Goal: Use online tool/utility: Utilize a website feature to perform a specific function

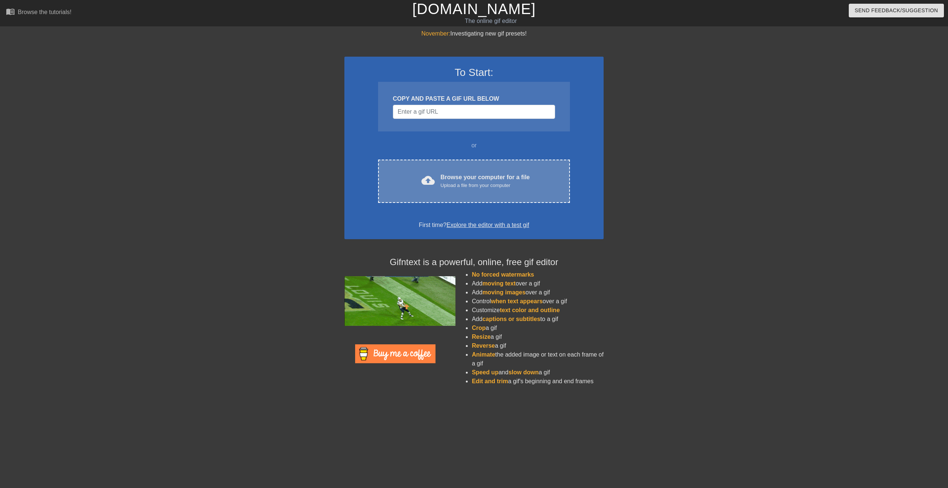
click at [477, 186] on div "Upload a file from your computer" at bounding box center [485, 185] width 89 height 7
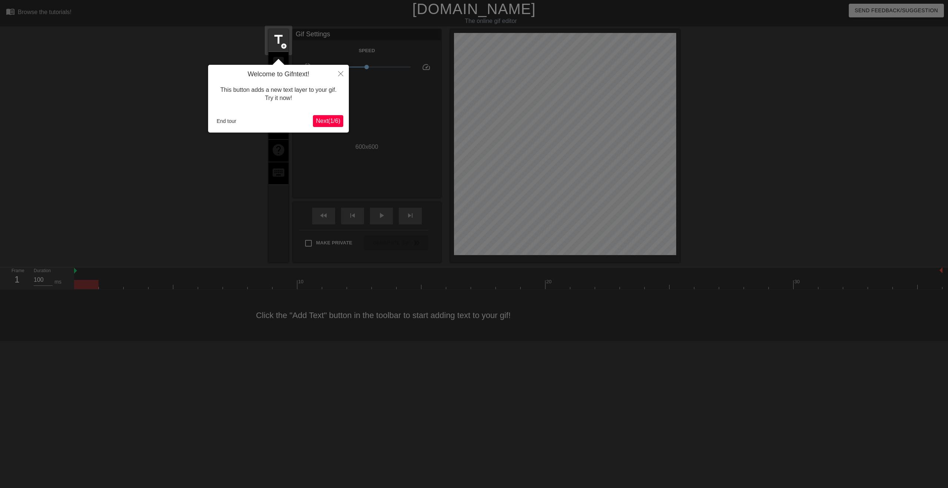
click at [329, 121] on span "Next ( 1 / 6 )" at bounding box center [328, 121] width 24 height 6
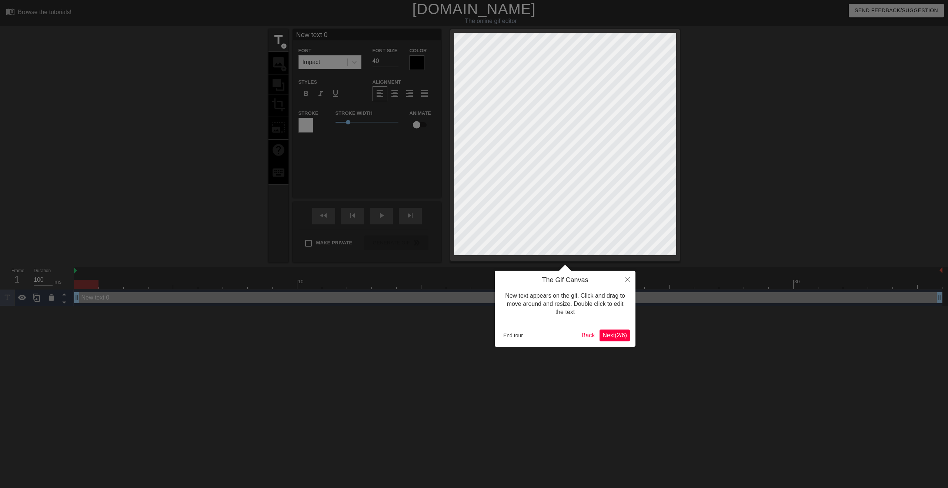
click at [613, 336] on span "Next ( 2 / 6 )" at bounding box center [615, 335] width 24 height 6
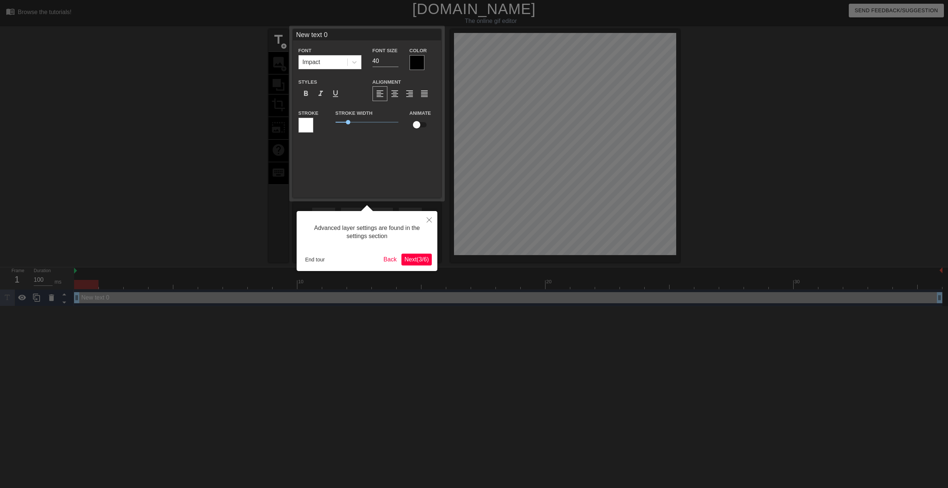
click at [423, 257] on span "Next ( 3 / 6 )" at bounding box center [416, 259] width 24 height 6
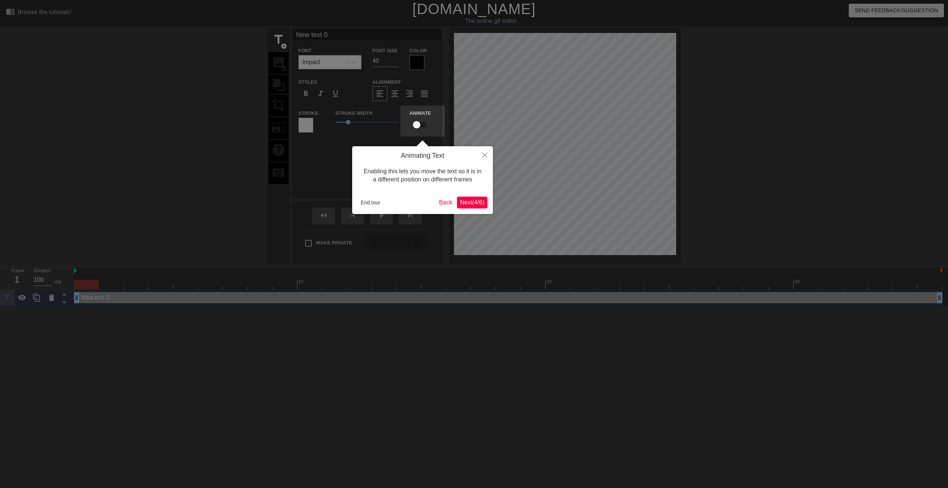
click at [472, 207] on button "Next ( 4 / 6 )" at bounding box center [472, 203] width 30 height 12
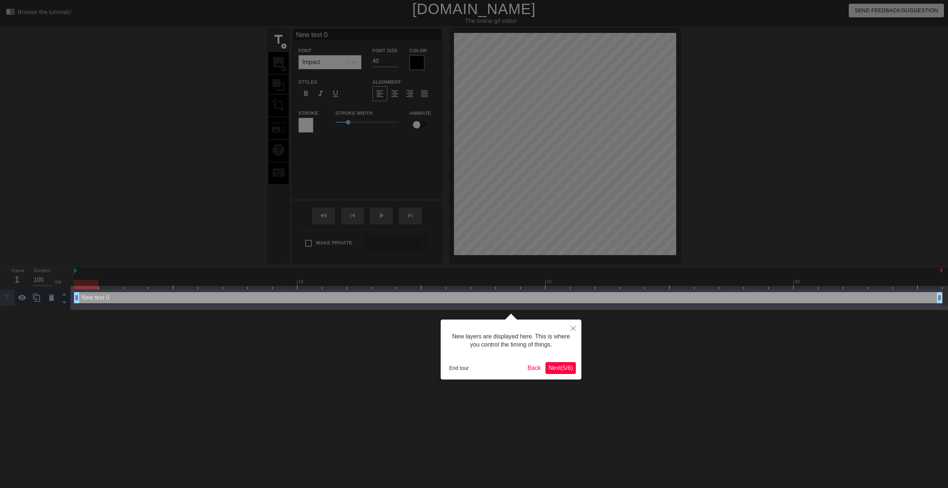
click at [553, 363] on button "Next ( 5 / 6 )" at bounding box center [561, 368] width 30 height 12
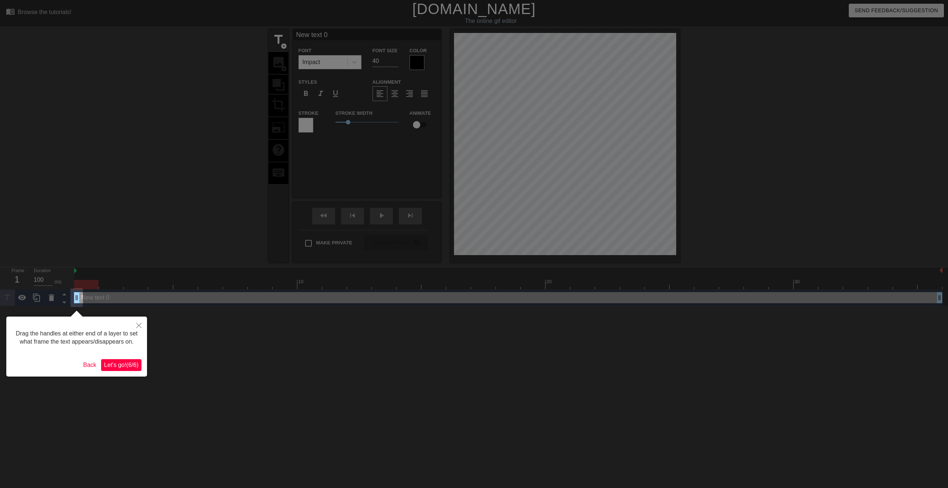
click at [109, 371] on button "Let's go! ( 6 / 6 )" at bounding box center [121, 365] width 40 height 12
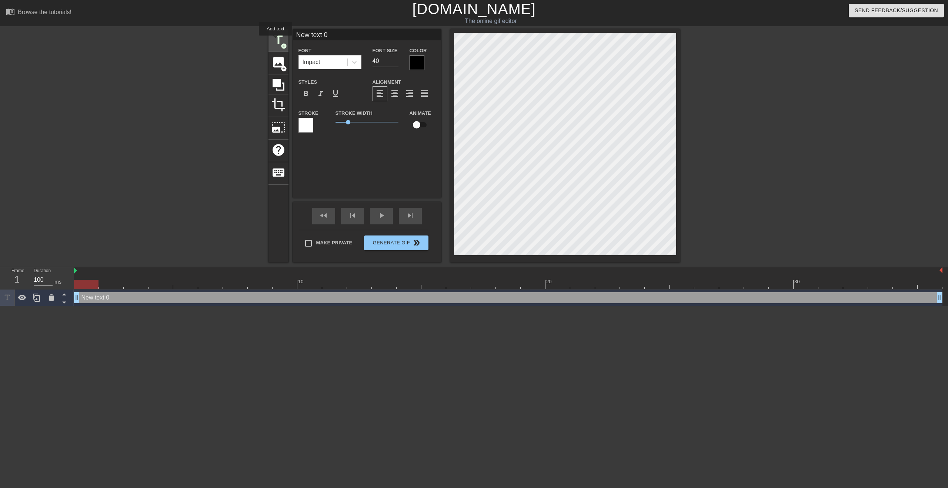
click at [276, 41] on span "title" at bounding box center [278, 40] width 14 height 14
type input "New text 1"
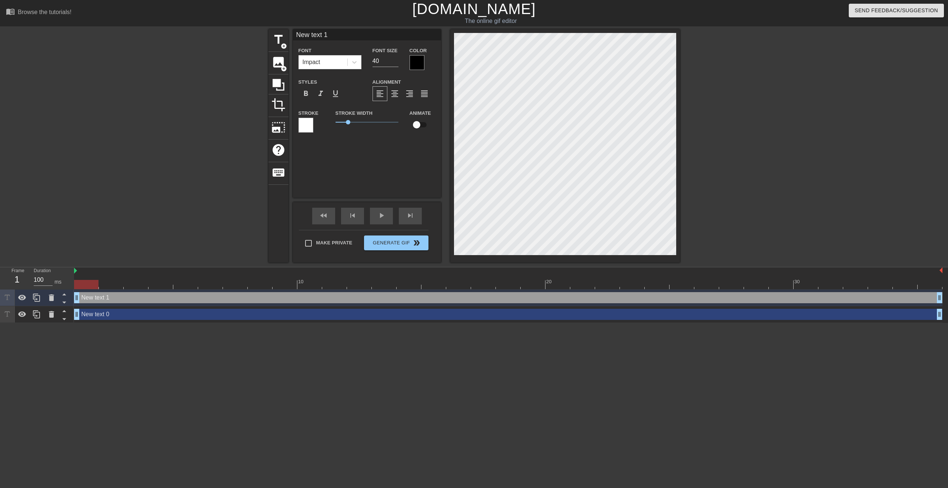
click at [109, 300] on div "New text 1 drag_handle drag_handle" at bounding box center [508, 297] width 869 height 11
click at [51, 316] on icon at bounding box center [51, 314] width 5 height 7
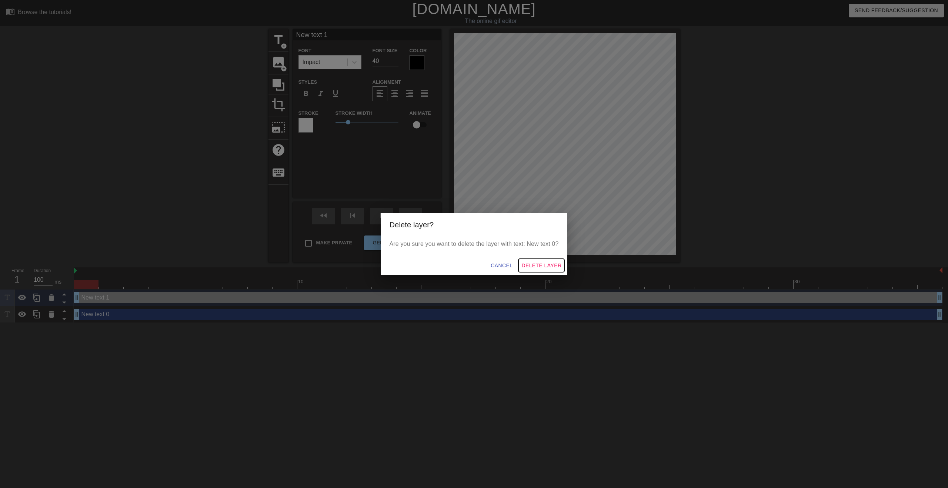
click at [533, 264] on span "Delete Layer" at bounding box center [542, 265] width 40 height 9
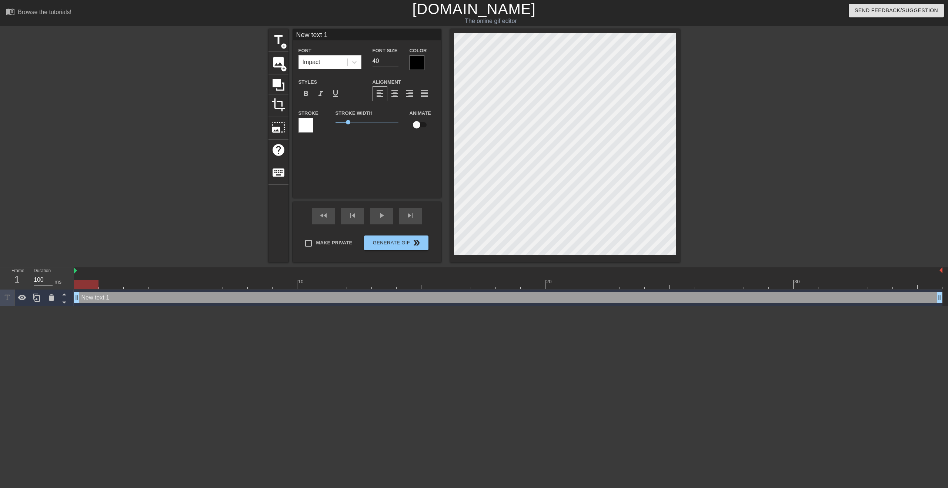
scroll to position [0, 1]
type input "New text"
type textarea "New text"
type input "New text"
type textarea "New text"
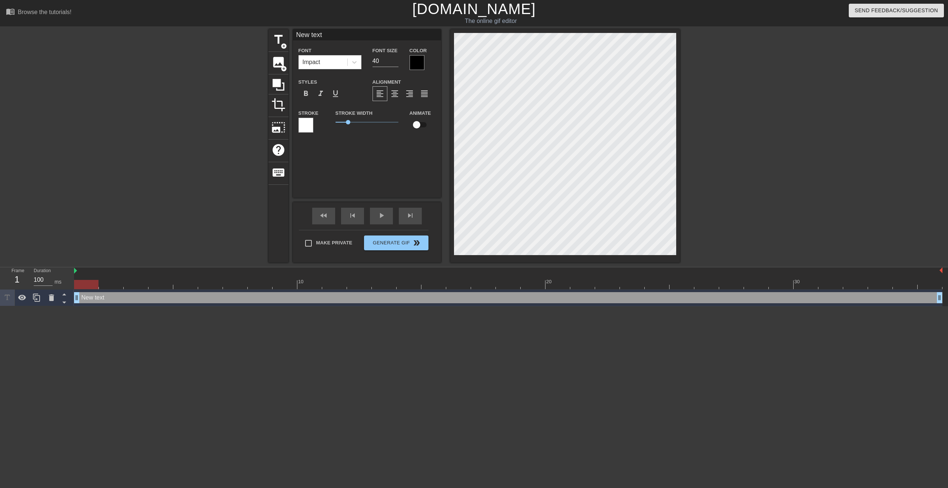
type input "New tex"
type textarea "New tex"
type input "New te"
type textarea "New te"
type input "New t"
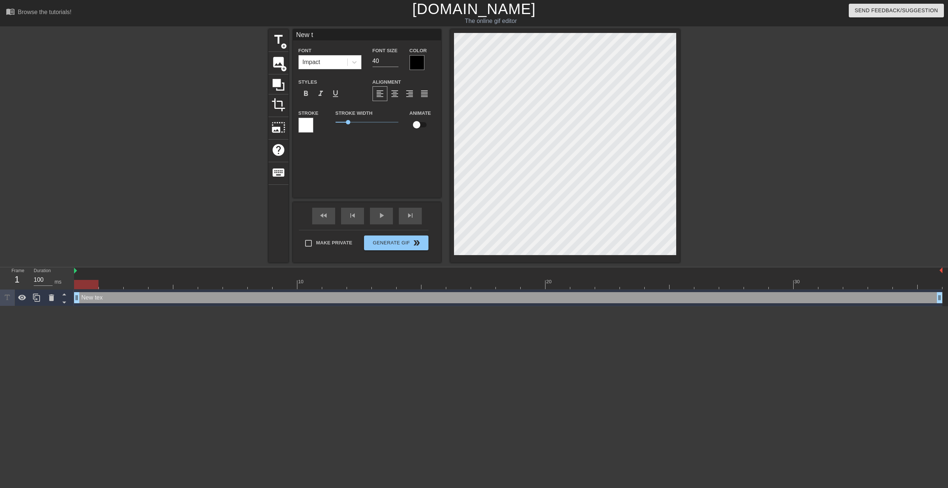
type textarea "New t"
type input "New"
type textarea "New"
type input "New"
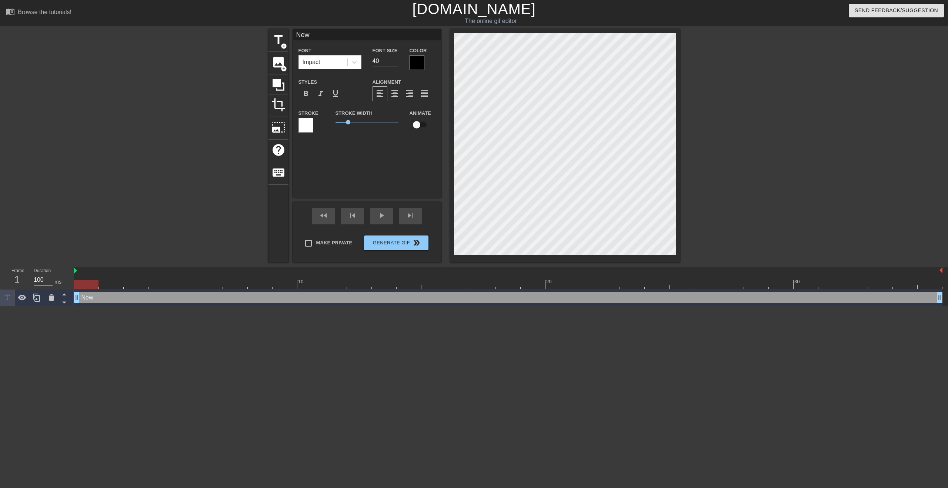
type textarea "New"
type input "Ne"
type textarea "Ne"
type input "N"
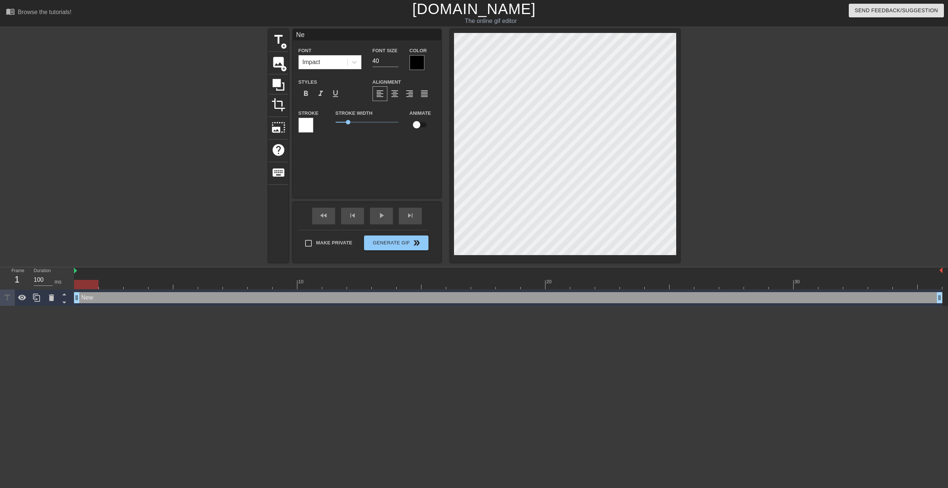
type textarea "N"
type input "I"
type textarea "I"
type input "I7"
type textarea "I7"
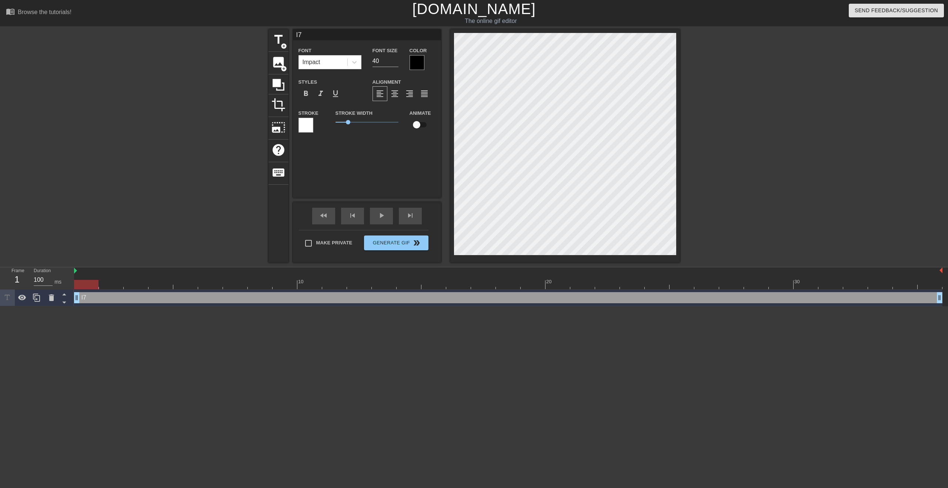
type input "I7m"
type textarea "I7m"
type input "I7"
type textarea "I7"
type input "I"
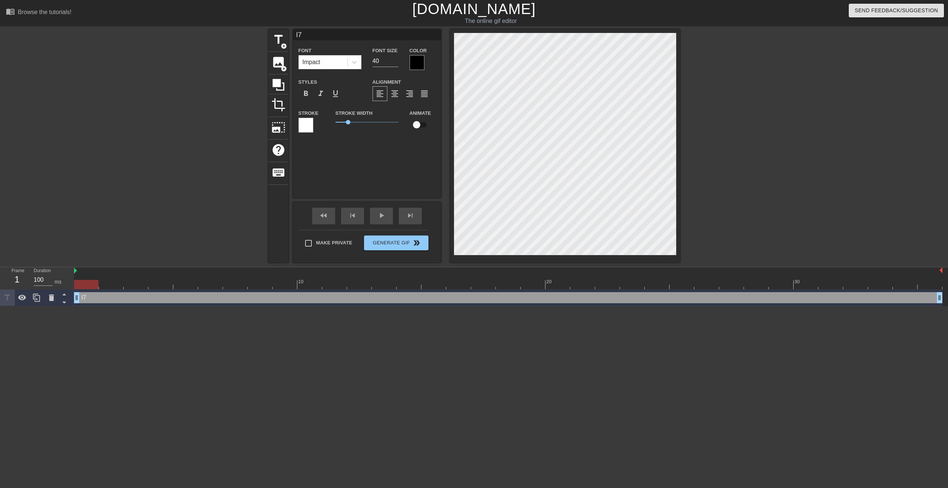
type textarea "I"
type input "I'"
type textarea "I'"
type input "I'm"
type textarea "I'm"
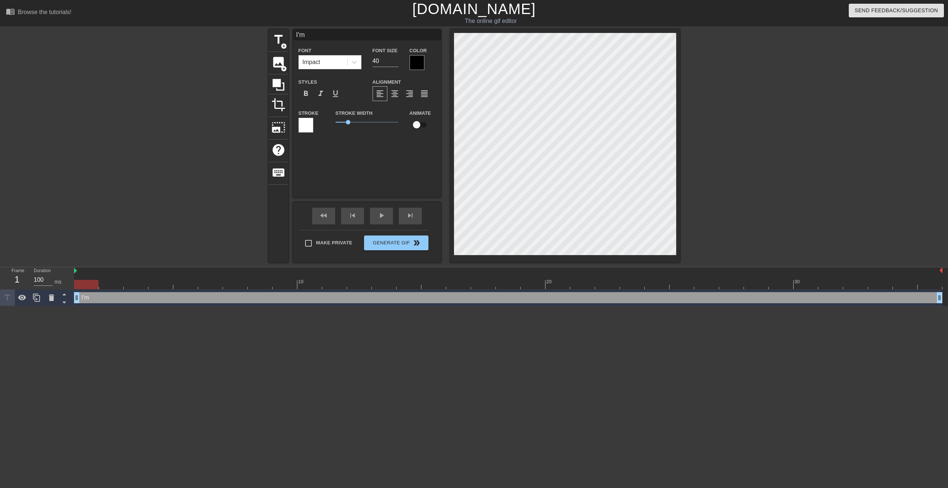
type input "I'm"
type textarea "I'm"
type input "I'm f"
type textarea "I'm f"
type input "I'm fi"
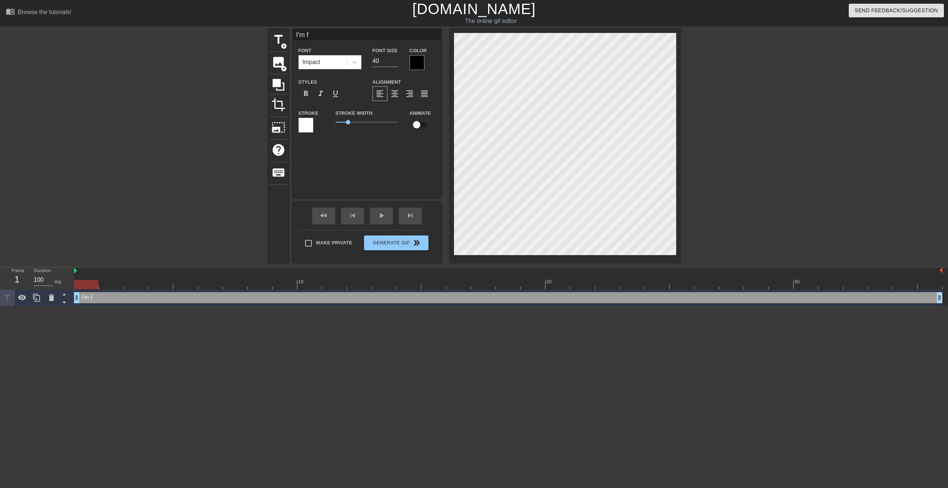
type textarea "I'm fi"
type input "I'm fin"
type textarea "I'm fin"
type input "I'm fine"
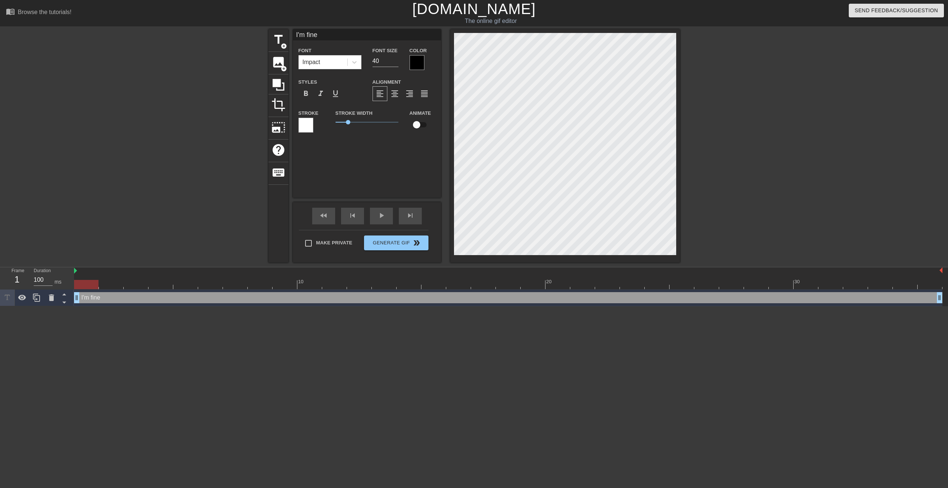
type textarea "I'm fine"
drag, startPoint x: 77, startPoint y: 298, endPoint x: 140, endPoint y: 293, distance: 63.6
click at [140, 293] on div "I'm fine drag_handle drag_handle" at bounding box center [508, 297] width 869 height 11
drag, startPoint x: 151, startPoint y: 297, endPoint x: 236, endPoint y: 294, distance: 85.2
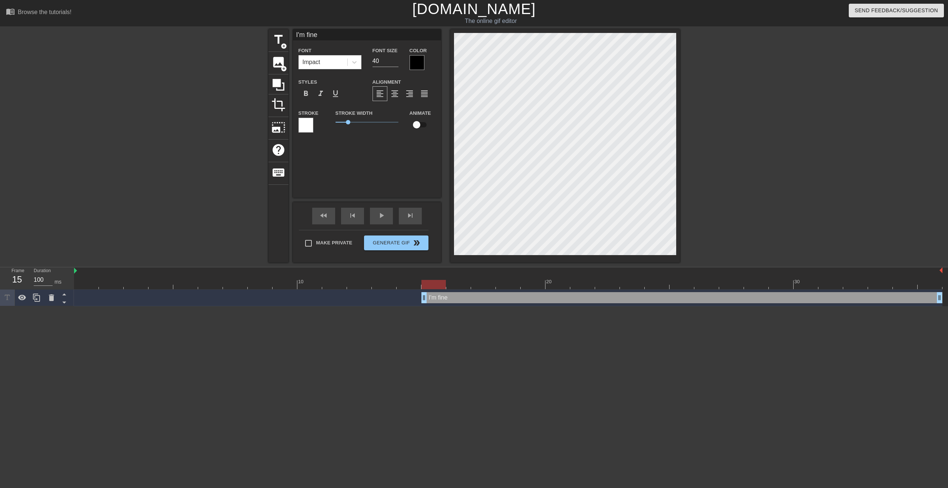
drag, startPoint x: 227, startPoint y: 299, endPoint x: 433, endPoint y: 297, distance: 205.6
drag, startPoint x: 426, startPoint y: 300, endPoint x: 442, endPoint y: 299, distance: 16.7
click at [442, 299] on div "I'm fine drag_handle drag_handle" at bounding box center [508, 297] width 869 height 11
click at [416, 124] on input "checkbox" at bounding box center [417, 125] width 42 height 14
checkbox input "true"
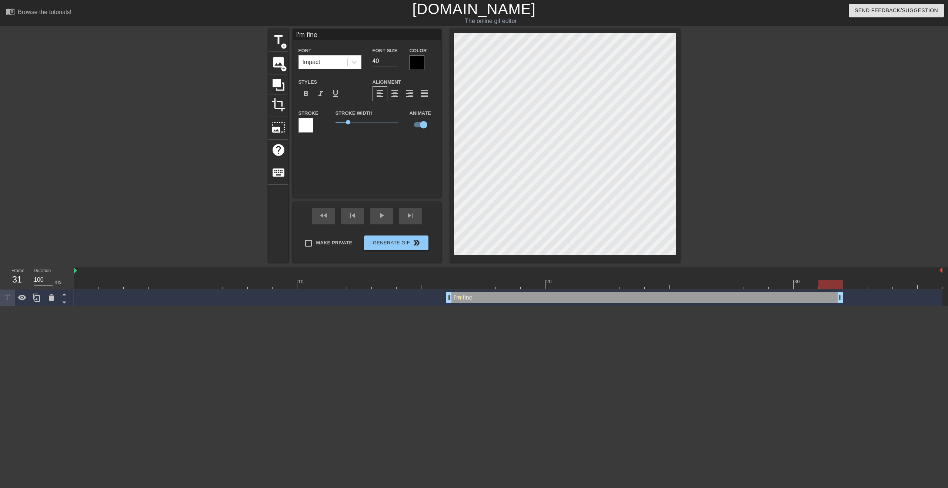
drag, startPoint x: 939, startPoint y: 298, endPoint x: 831, endPoint y: 293, distance: 107.5
drag, startPoint x: 840, startPoint y: 297, endPoint x: 701, endPoint y: 288, distance: 138.8
click at [701, 288] on div "10 20 30 I'm fine drag_handle drag_handle lens" at bounding box center [511, 286] width 874 height 39
click at [676, 287] on div at bounding box center [682, 284] width 24 height 9
drag, startPoint x: 671, startPoint y: 284, endPoint x: 473, endPoint y: 274, distance: 198.4
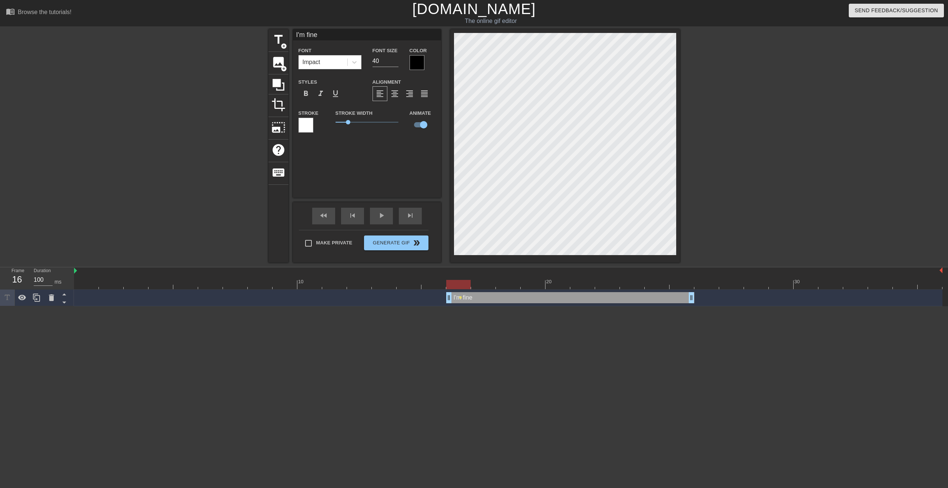
click at [473, 274] on div "10 20 30" at bounding box center [508, 278] width 869 height 22
click at [459, 299] on span "lens" at bounding box center [460, 297] width 3 height 3
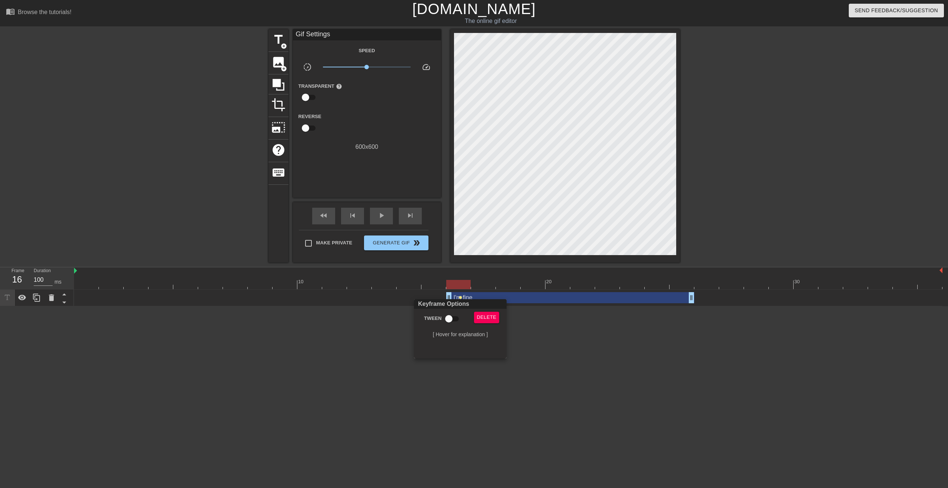
click at [396, 331] on div at bounding box center [474, 244] width 948 height 488
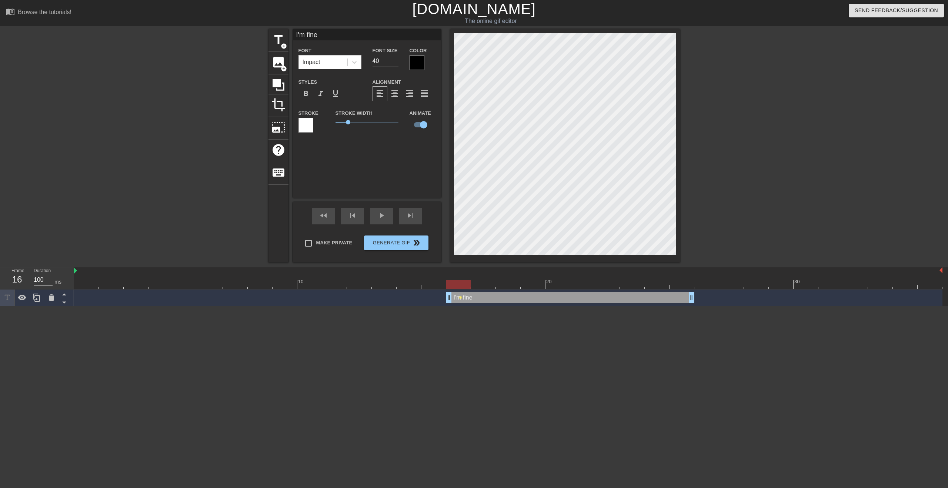
click at [514, 306] on html "menu_book Browse the tutorials! [DOMAIN_NAME] The online gif editor Send Feedba…" at bounding box center [474, 153] width 948 height 306
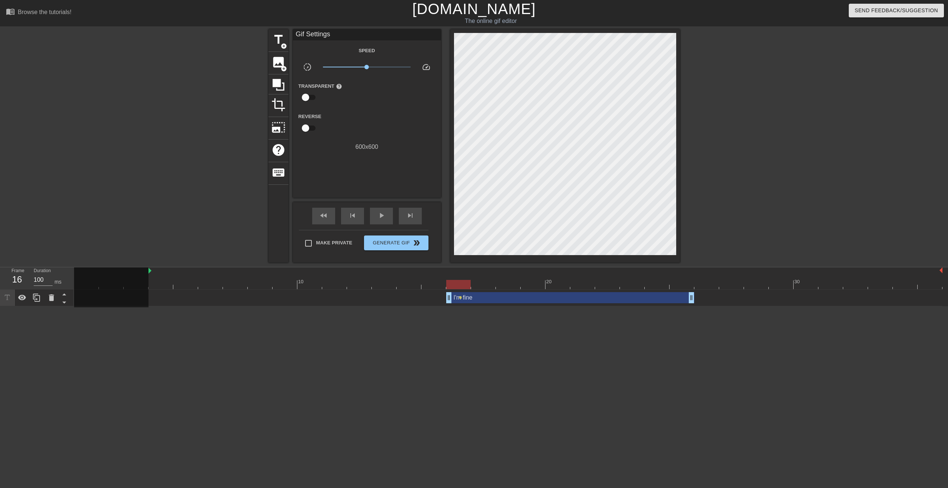
drag, startPoint x: 75, startPoint y: 270, endPoint x: 152, endPoint y: 278, distance: 77.4
click at [152, 277] on div "10 20 30" at bounding box center [508, 278] width 869 height 22
drag, startPoint x: 149, startPoint y: 273, endPoint x: 77, endPoint y: 269, distance: 72.3
click at [453, 283] on div at bounding box center [458, 284] width 24 height 9
click at [379, 215] on span "play_arrow" at bounding box center [381, 215] width 9 height 9
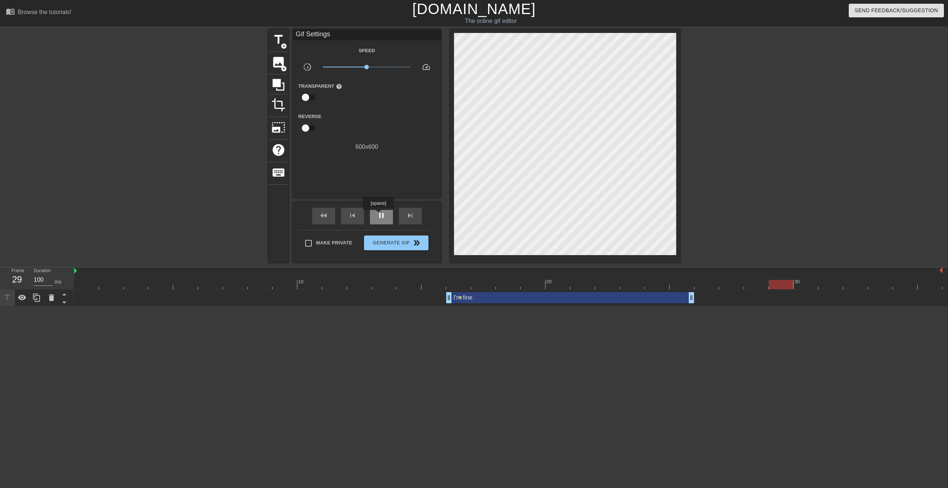
click at [379, 215] on span "pause" at bounding box center [381, 215] width 9 height 9
drag, startPoint x: 460, startPoint y: 297, endPoint x: 498, endPoint y: 298, distance: 37.4
click at [497, 298] on div "I'm fine drag_handle drag_handle lens" at bounding box center [508, 297] width 869 height 11
click at [459, 298] on span "lens" at bounding box center [460, 297] width 3 height 3
click at [449, 323] on input "Tween" at bounding box center [449, 319] width 42 height 14
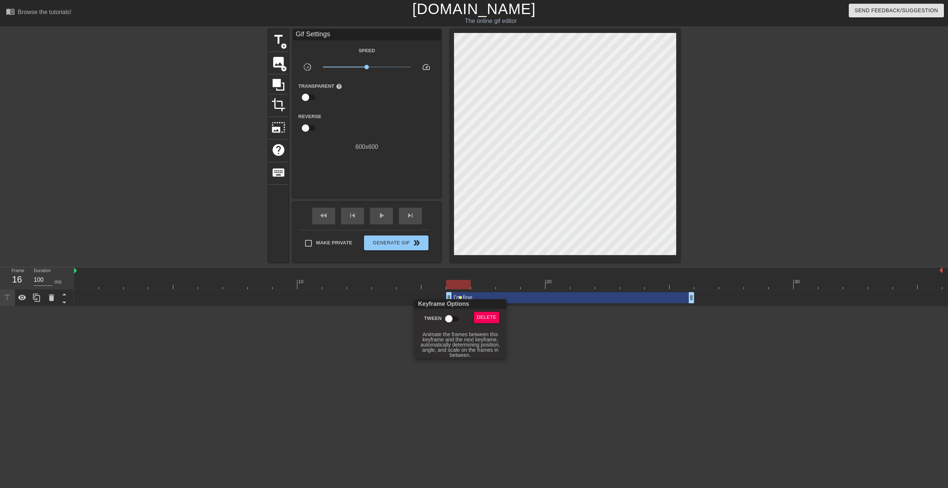
checkbox input "true"
click at [546, 347] on div at bounding box center [474, 244] width 948 height 488
click at [460, 297] on span "lens" at bounding box center [460, 297] width 3 height 3
click at [588, 357] on div at bounding box center [474, 244] width 948 height 488
click at [379, 212] on span "play_arrow" at bounding box center [381, 215] width 9 height 9
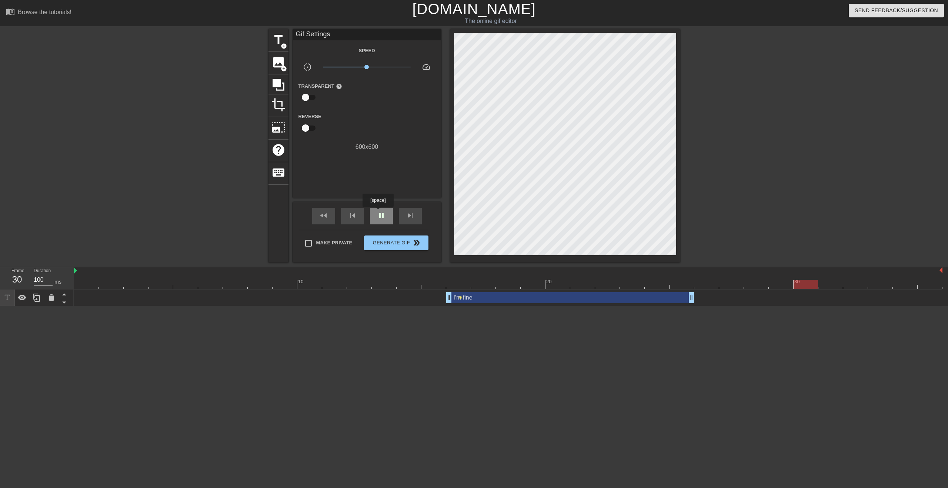
click at [379, 212] on span "pause" at bounding box center [381, 215] width 9 height 9
click at [377, 216] on span "play_arrow" at bounding box center [381, 215] width 9 height 9
click at [384, 221] on div "pause" at bounding box center [381, 216] width 23 height 17
drag, startPoint x: 654, startPoint y: 285, endPoint x: 464, endPoint y: 279, distance: 190.1
click at [464, 279] on div "10 20 30" at bounding box center [508, 278] width 869 height 22
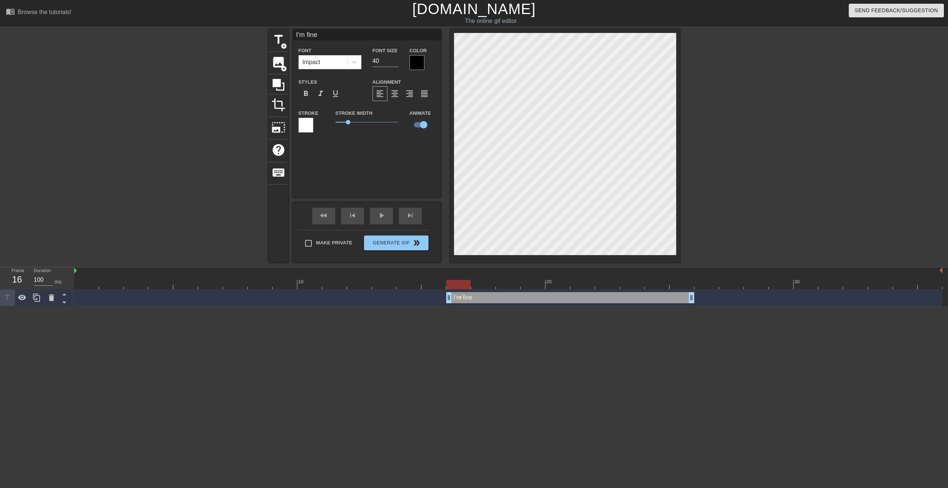
click at [421, 129] on input "checkbox" at bounding box center [424, 125] width 42 height 14
click at [421, 129] on input "checkbox" at bounding box center [417, 125] width 42 height 14
checkbox input "true"
click at [276, 144] on span "help" at bounding box center [278, 150] width 14 height 14
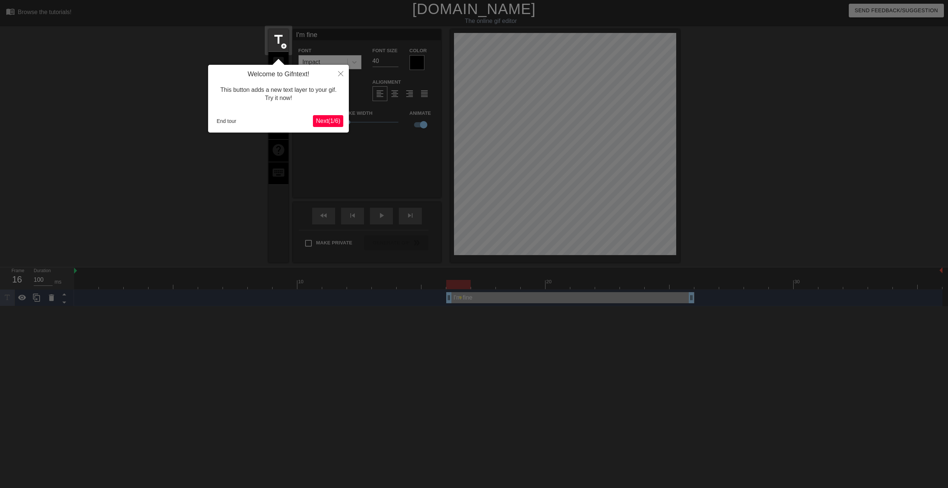
click at [325, 120] on span "Next ( 1 / 6 )" at bounding box center [328, 121] width 24 height 6
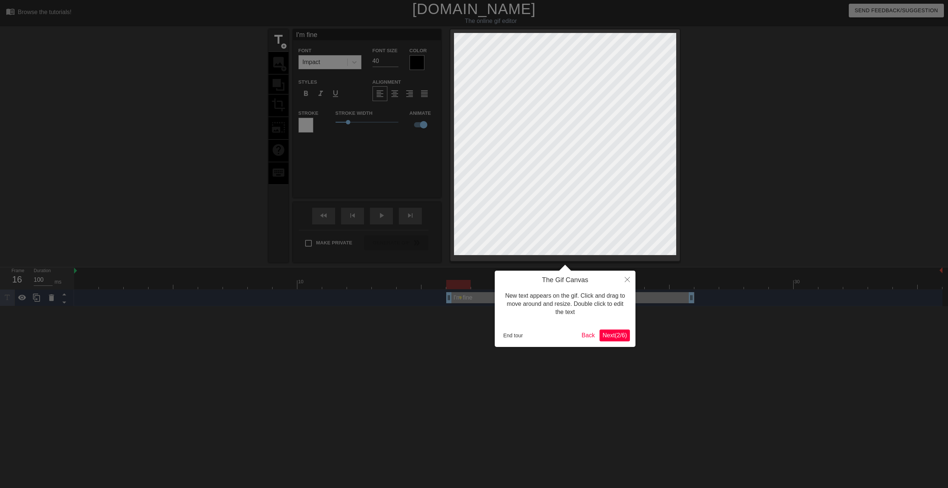
click at [606, 338] on span "Next ( 2 / 6 )" at bounding box center [615, 335] width 24 height 6
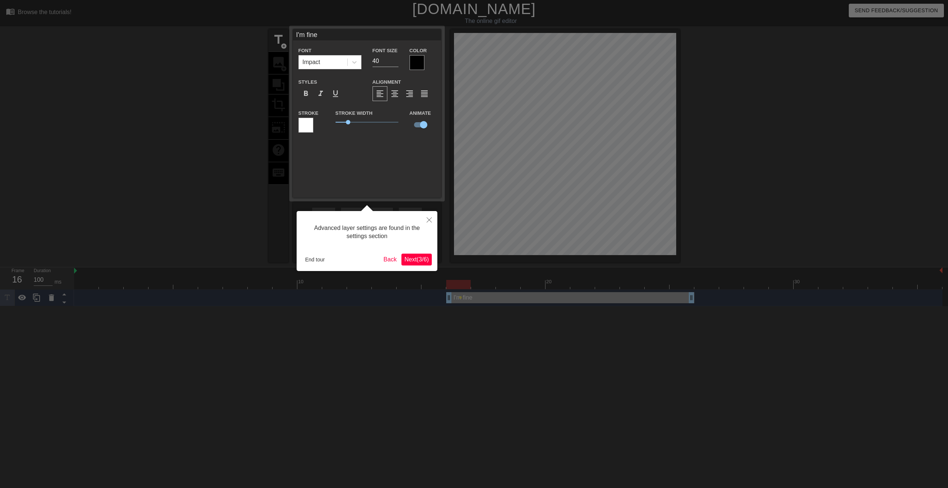
click at [411, 256] on span "Next ( 3 / 6 )" at bounding box center [416, 259] width 24 height 6
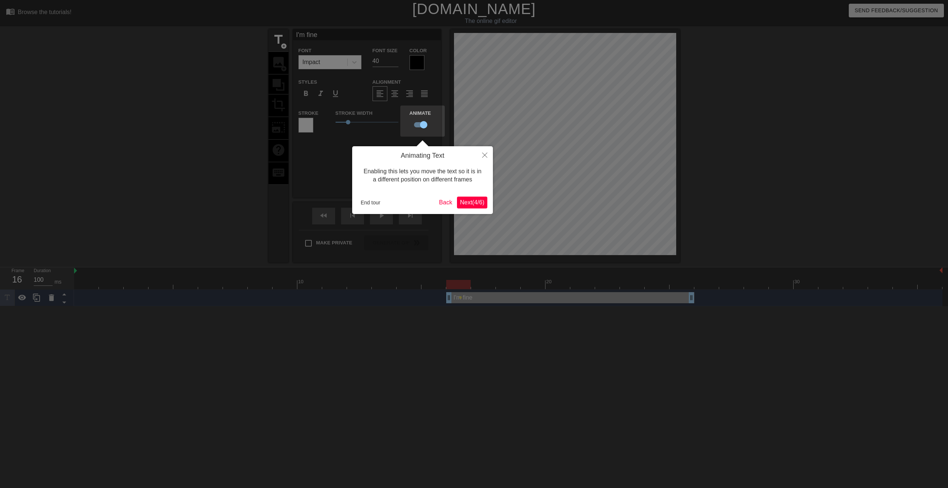
click at [462, 201] on span "Next ( 4 / 6 )" at bounding box center [472, 202] width 24 height 6
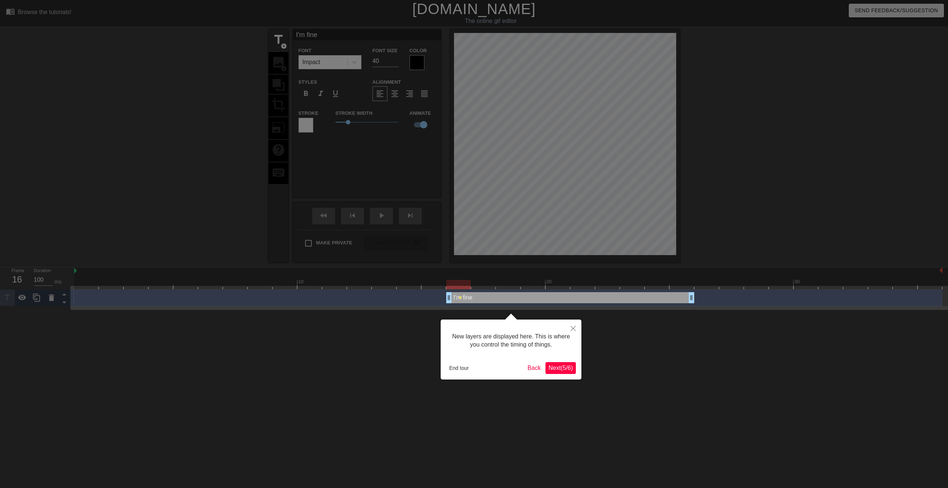
click at [553, 369] on span "Next ( 5 / 6 )" at bounding box center [561, 368] width 24 height 6
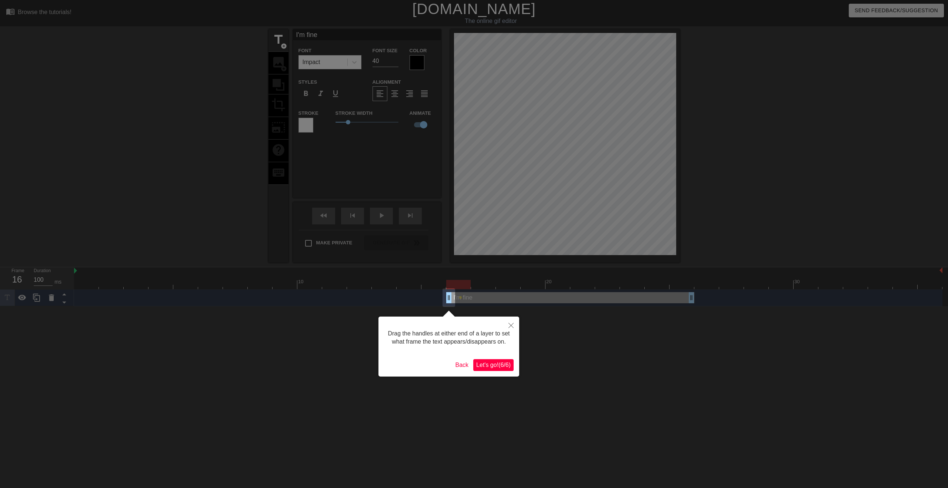
click at [499, 368] on span "Let's go! ( 6 / 6 )" at bounding box center [493, 365] width 34 height 6
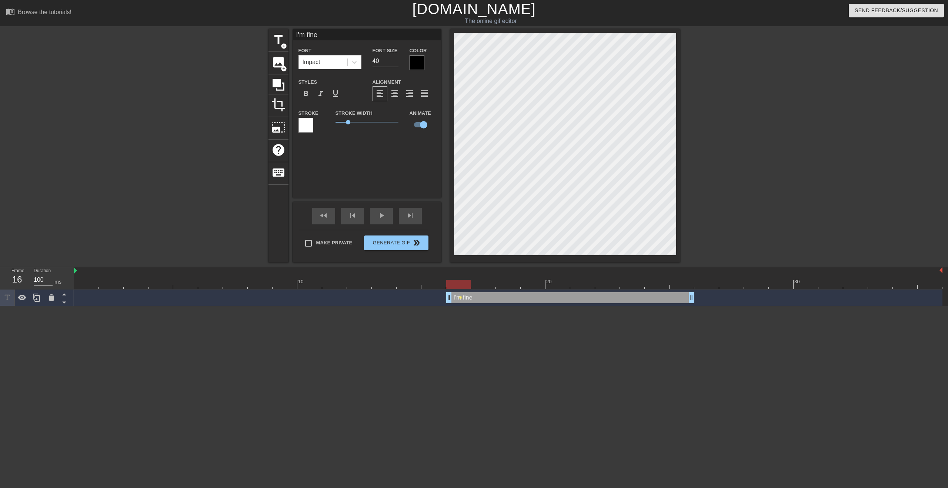
click at [479, 286] on div at bounding box center [508, 284] width 869 height 9
click at [508, 284] on div at bounding box center [508, 284] width 869 height 9
click at [535, 286] on div at bounding box center [508, 284] width 869 height 9
click at [556, 283] on div at bounding box center [508, 284] width 869 height 9
click at [579, 283] on div at bounding box center [508, 284] width 869 height 9
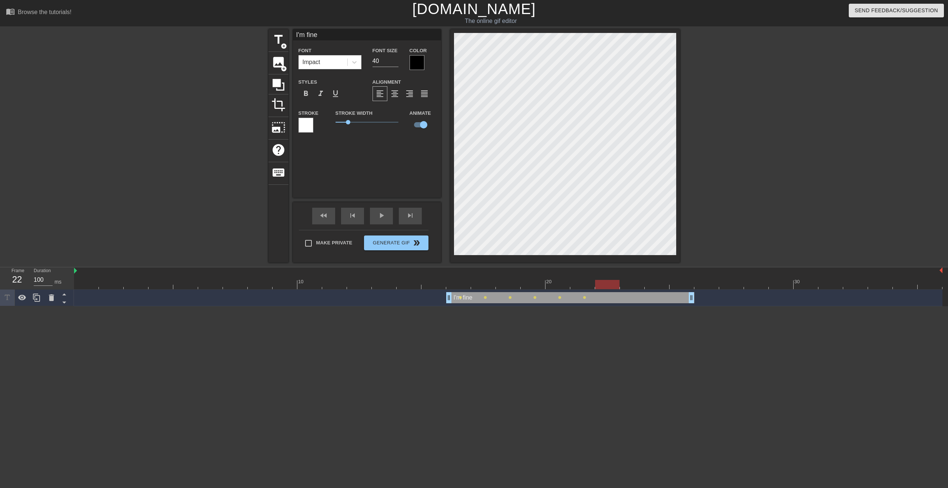
click at [603, 286] on div at bounding box center [508, 284] width 869 height 9
click at [628, 284] on div at bounding box center [508, 284] width 869 height 9
click at [656, 285] on div at bounding box center [508, 284] width 869 height 9
click at [677, 283] on div at bounding box center [508, 284] width 869 height 9
drag, startPoint x: 691, startPoint y: 299, endPoint x: 671, endPoint y: 299, distance: 20.4
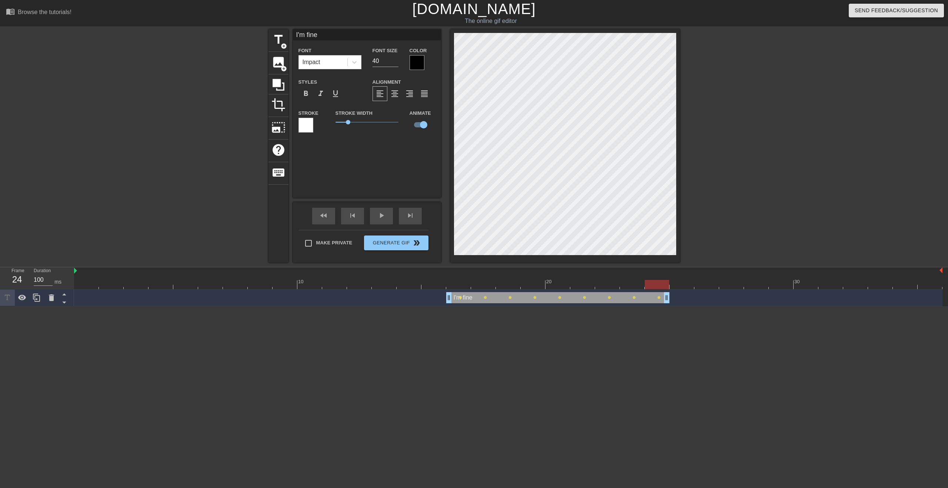
click at [671, 299] on div "I'm fine drag_handle drag_handle lens lens lens lens lens lens lens lens lens" at bounding box center [508, 297] width 869 height 11
click at [377, 218] on span "play_arrow" at bounding box center [381, 215] width 9 height 9
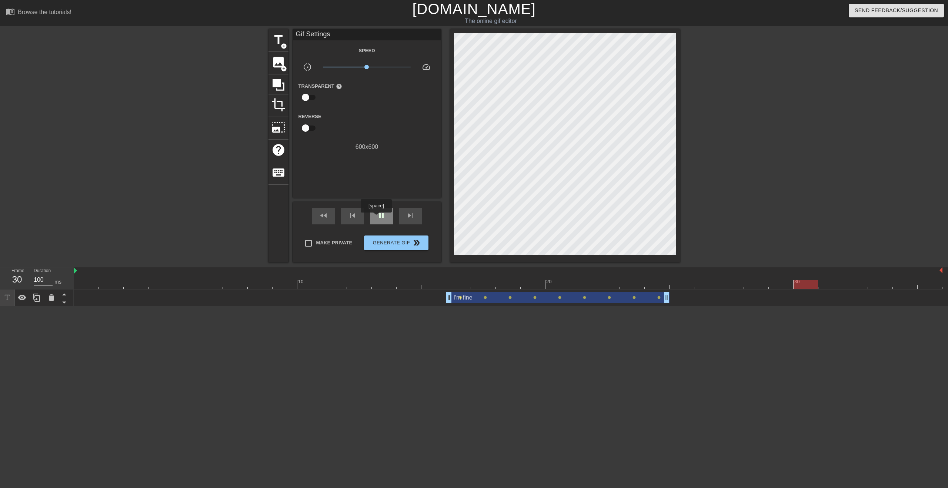
click at [377, 218] on span "pause" at bounding box center [381, 215] width 9 height 9
click at [377, 218] on span "play_arrow" at bounding box center [381, 215] width 9 height 9
click at [396, 244] on span "Generate Gif double_arrow" at bounding box center [396, 243] width 58 height 9
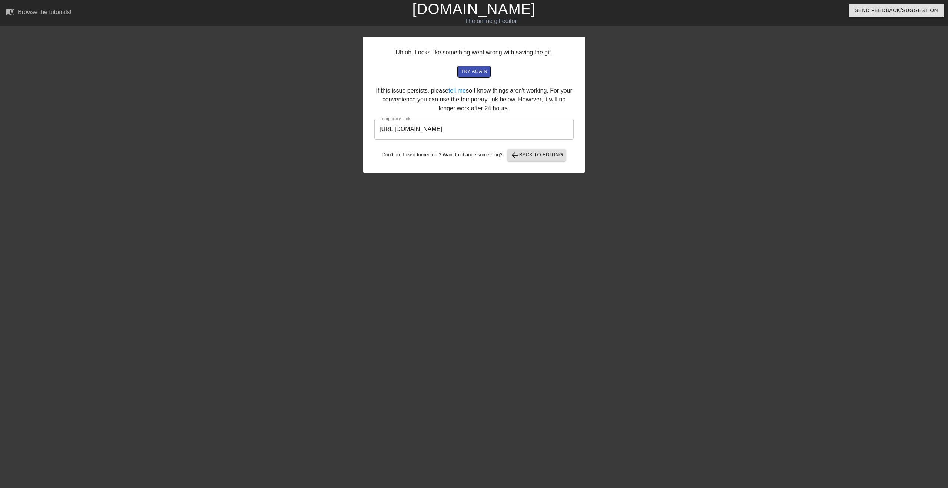
click at [463, 76] on span "try again" at bounding box center [474, 71] width 27 height 9
drag, startPoint x: 542, startPoint y: 130, endPoint x: 366, endPoint y: 123, distance: 176.0
click at [366, 123] on div "Uh oh. Looks like something went wrong with saving the gif. try again If this i…" at bounding box center [474, 105] width 222 height 136
click at [467, 75] on span "try again" at bounding box center [474, 71] width 27 height 9
click at [525, 156] on span "arrow_back Back to Editing" at bounding box center [536, 155] width 53 height 9
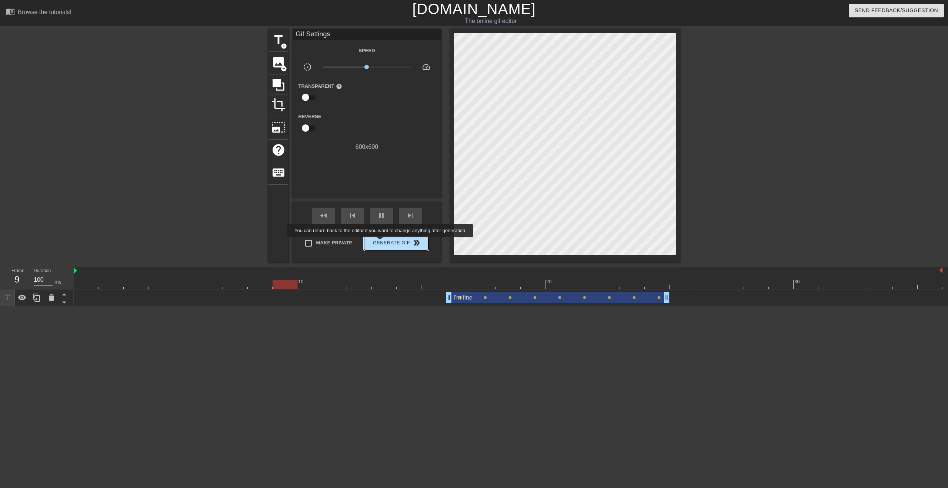
click at [385, 243] on span "Generate Gif double_arrow" at bounding box center [396, 243] width 58 height 9
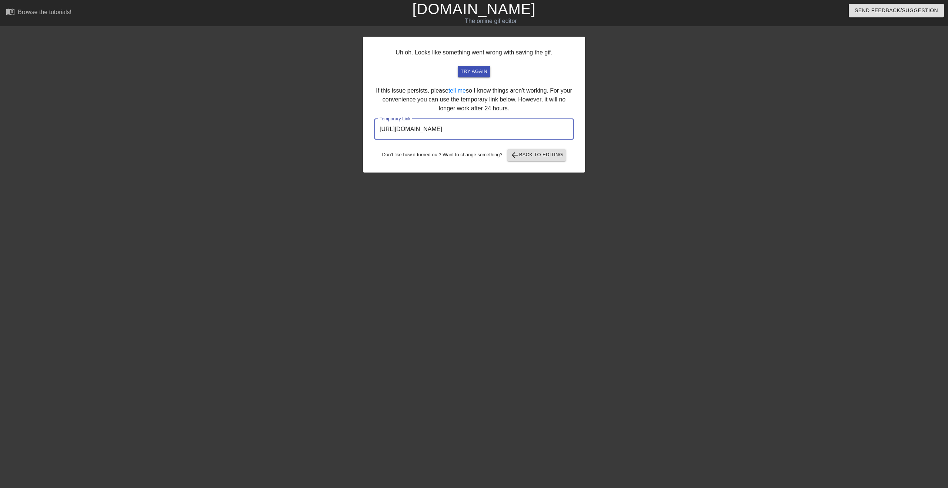
drag, startPoint x: 543, startPoint y: 131, endPoint x: 371, endPoint y: 127, distance: 171.2
click at [371, 127] on div "Uh oh. Looks like something went wrong with saving the gif. try again If this i…" at bounding box center [474, 105] width 222 height 136
